Goal: Information Seeking & Learning: Compare options

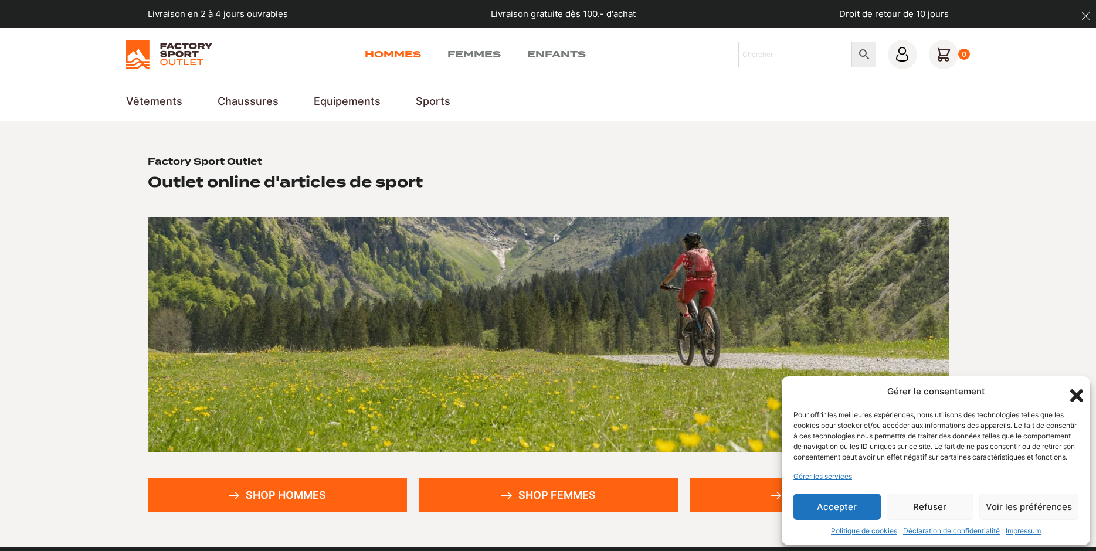
click at [409, 57] on link "Hommes" at bounding box center [393, 55] width 56 height 14
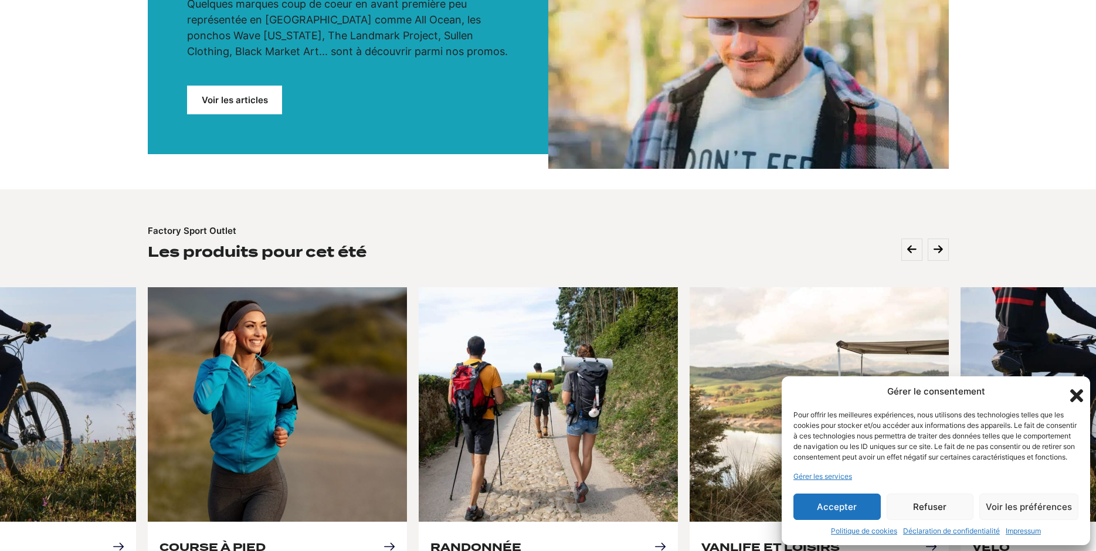
scroll to position [299, 0]
click at [938, 506] on button "Refuser" at bounding box center [930, 507] width 87 height 26
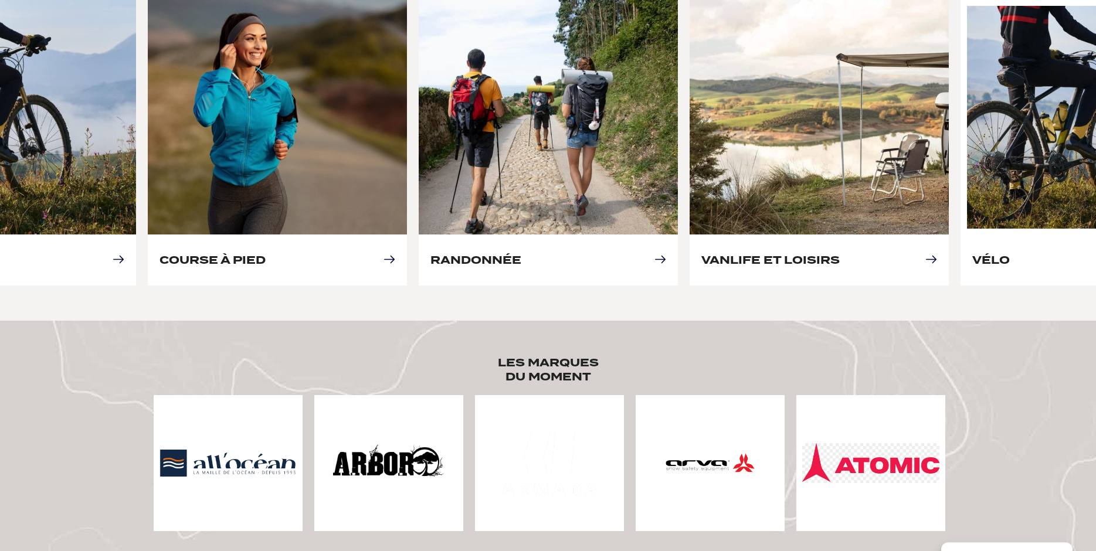
scroll to position [479, 0]
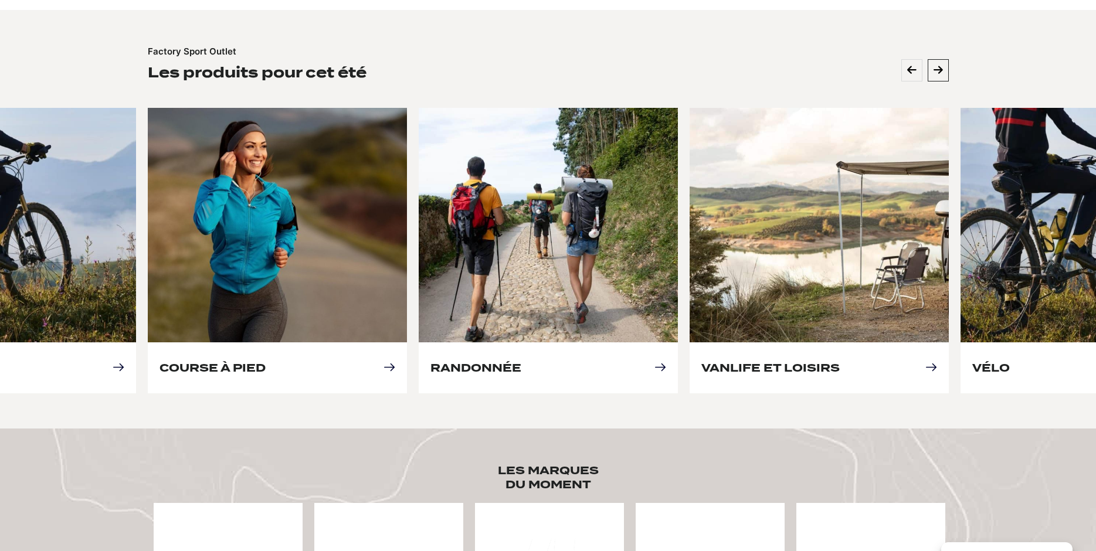
click at [941, 71] on icon at bounding box center [938, 70] width 9 height 11
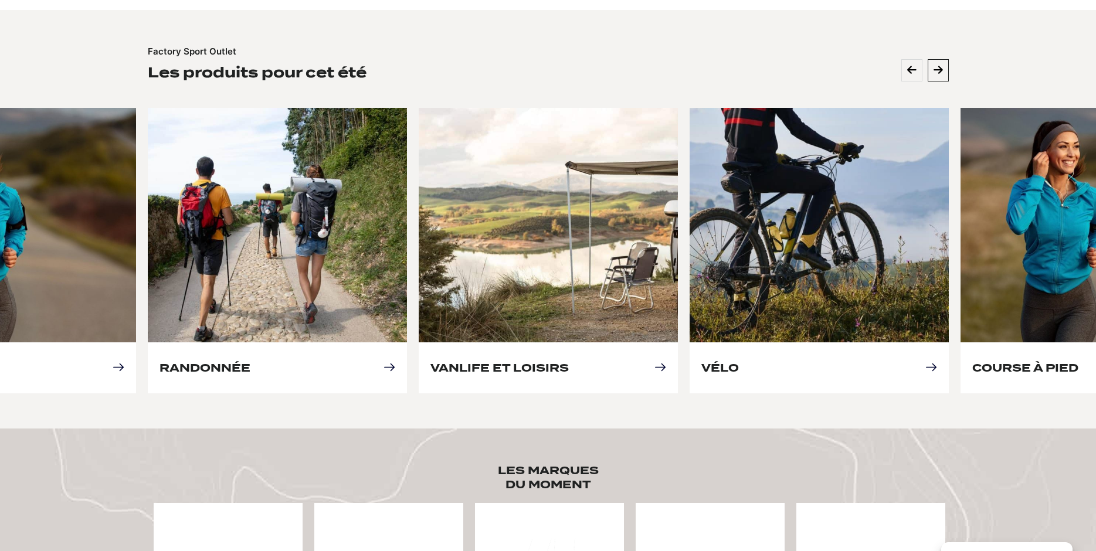
click at [941, 71] on icon at bounding box center [938, 70] width 9 height 11
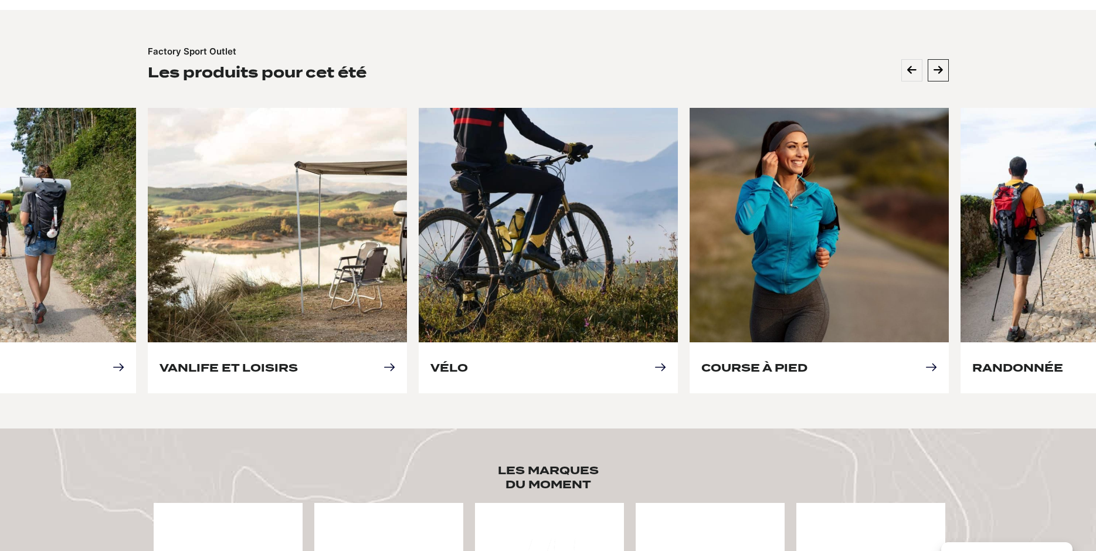
click at [941, 71] on icon at bounding box center [938, 70] width 9 height 11
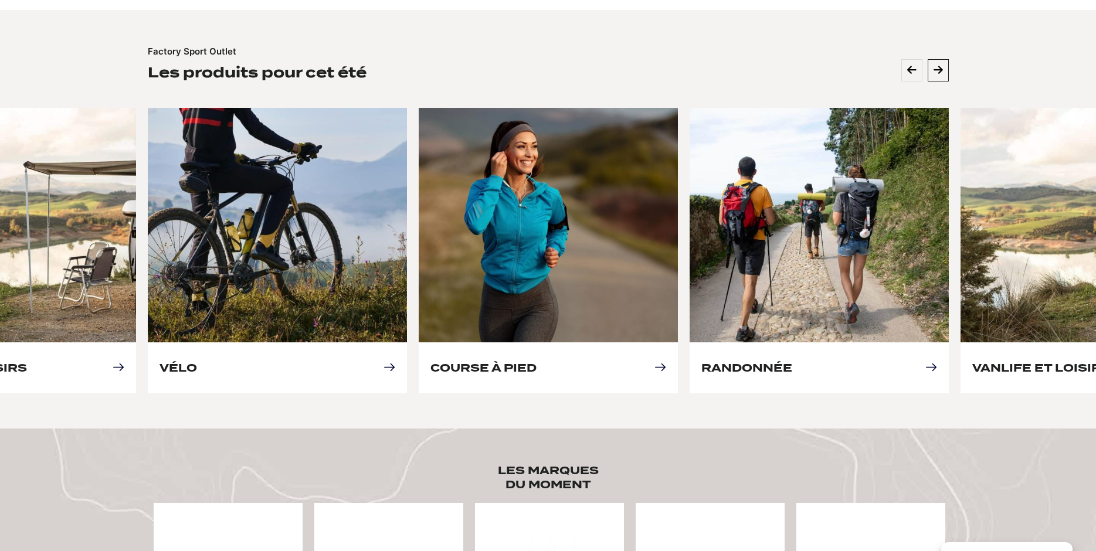
click at [941, 71] on icon at bounding box center [938, 70] width 9 height 11
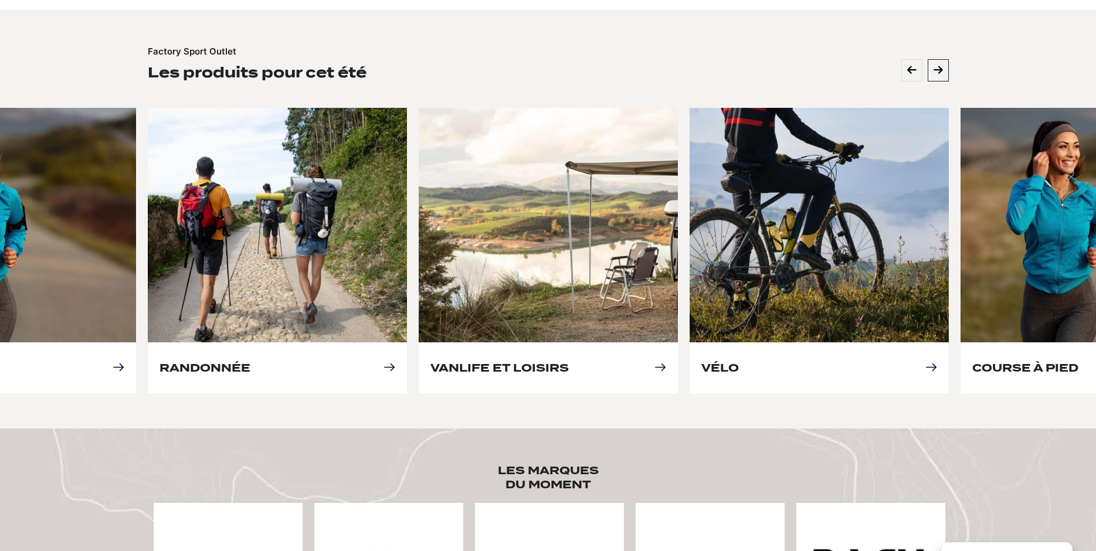
click at [941, 71] on icon at bounding box center [938, 70] width 9 height 11
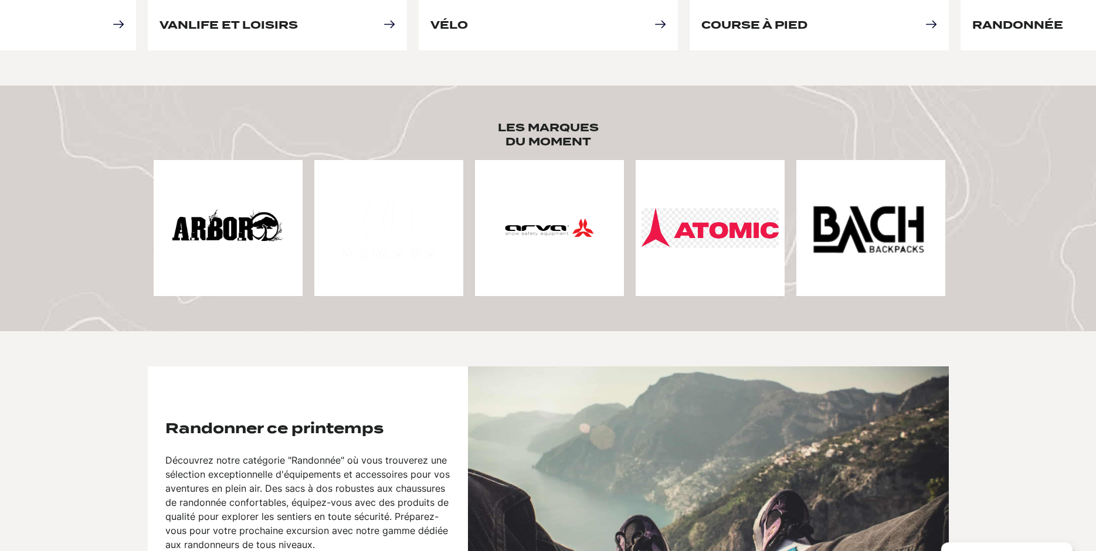
scroll to position [778, 0]
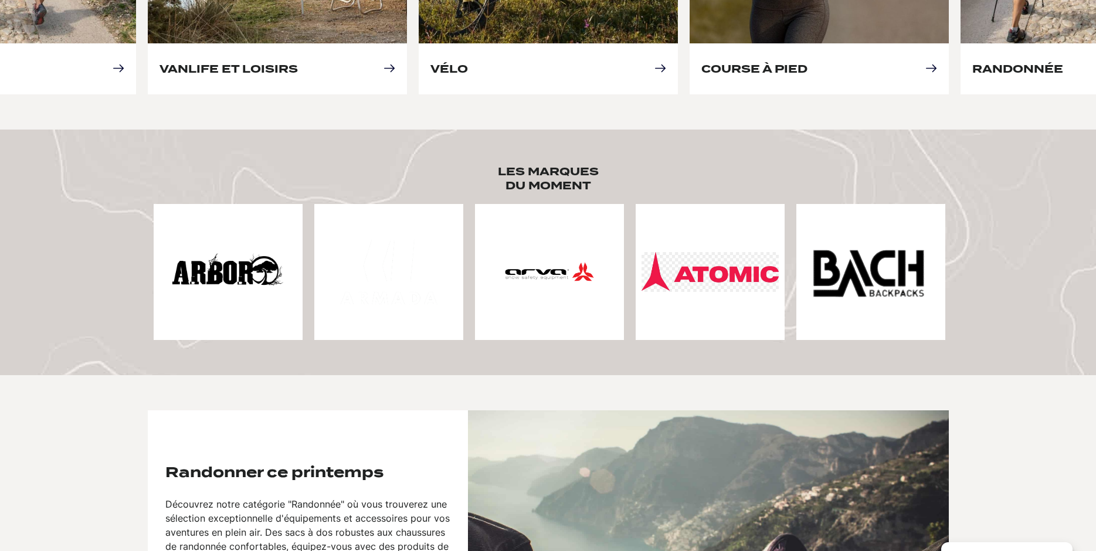
click at [218, 260] on img at bounding box center [228, 272] width 137 height 137
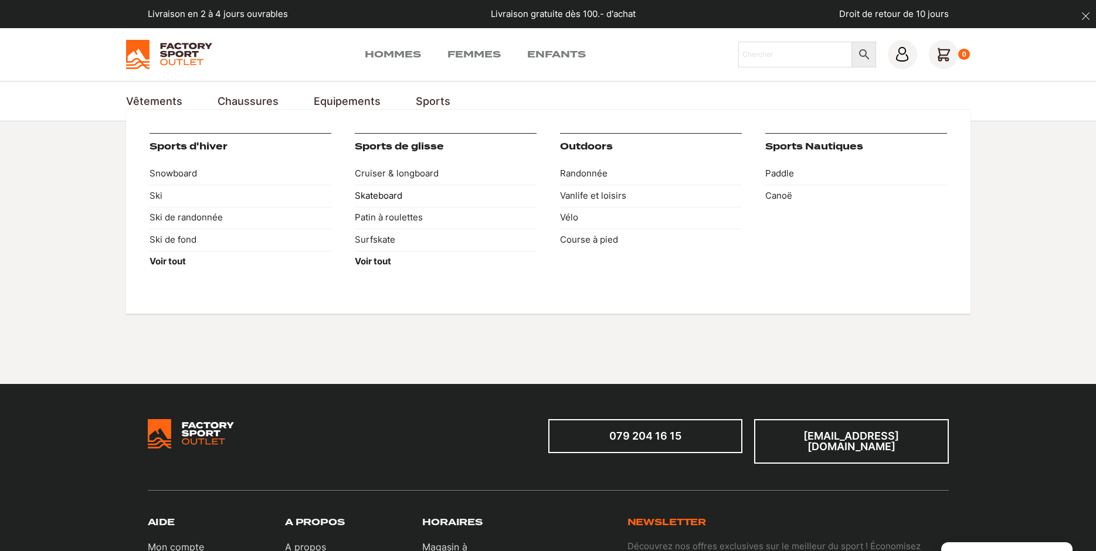
click at [387, 197] on link "Skateboard" at bounding box center [446, 196] width 182 height 22
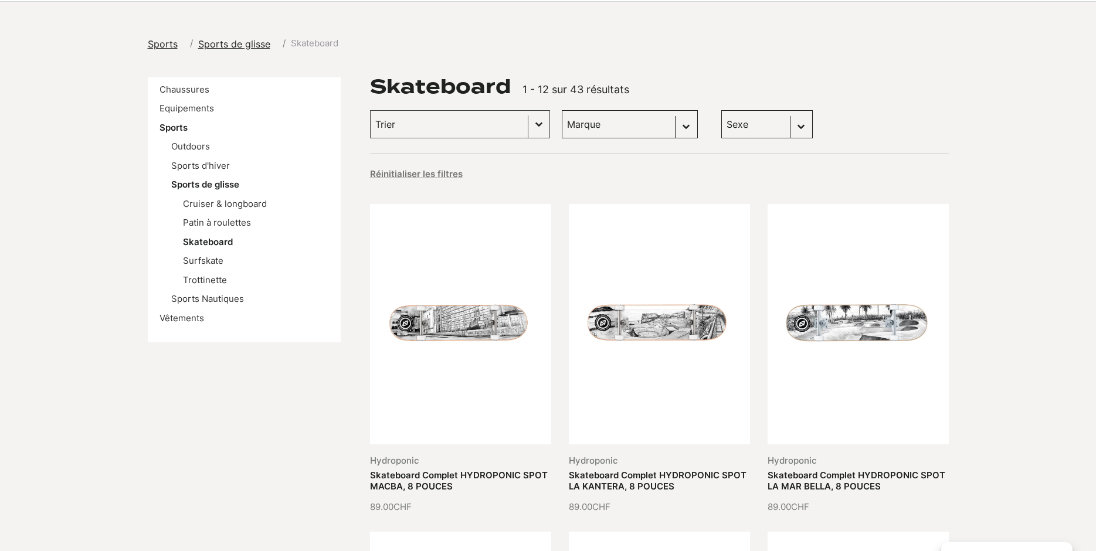
scroll to position [120, 0]
click at [562, 110] on select "Marque Globe Skateboards (31) Hydroponic (6) Impala Roller Skates (1) Mindless …" at bounding box center [630, 124] width 136 height 28
click option "Plan B (1)" at bounding box center [0, 0] width 0 height 0
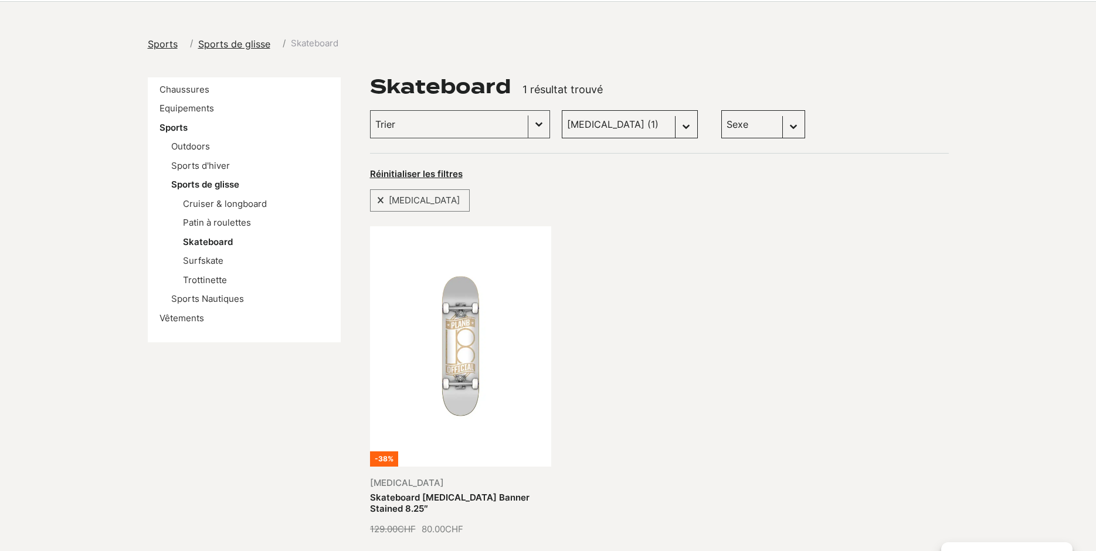
click at [562, 110] on select "Marque Globe Skateboards (31) Hydroponic (6) Impala Roller Skates (1) Mindless …" at bounding box center [630, 124] width 136 height 28
select select "globe-skateboards"
click option "Globe Skateboards (31)" at bounding box center [0, 0] width 0 height 0
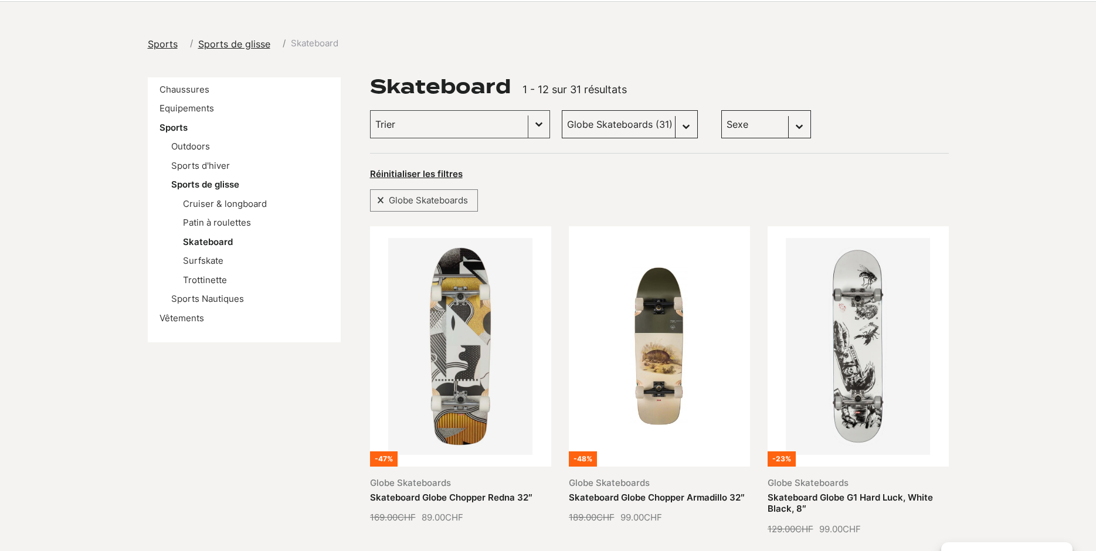
click at [562, 110] on select "Marque Globe Skateboards (31) Hydroponic (6) Impala Roller Skates (1) Mindless …" at bounding box center [630, 124] width 136 height 28
select select
click option "Marque" at bounding box center [0, 0] width 0 height 0
